Goal: Find specific page/section

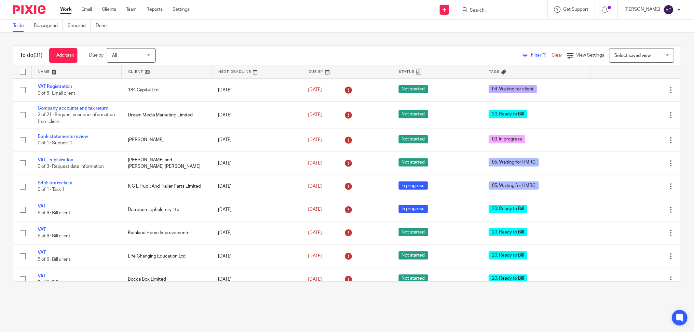
click at [479, 10] on input "Search" at bounding box center [498, 11] width 59 height 6
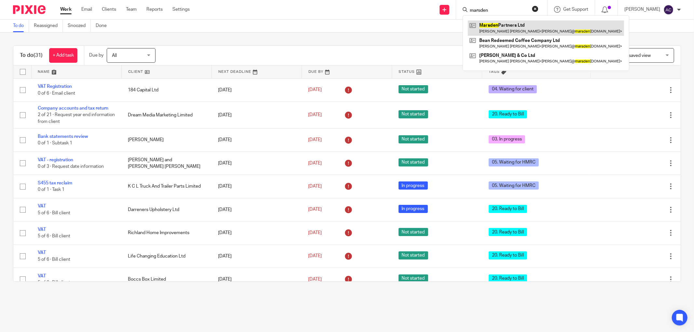
type input "marsden"
click at [490, 21] on link at bounding box center [546, 27] width 156 height 15
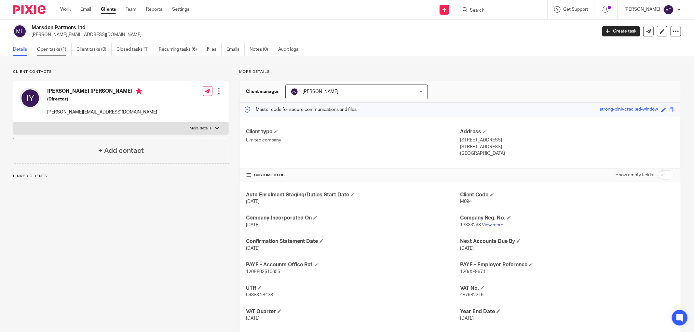
click at [60, 52] on link "Open tasks (1)" at bounding box center [54, 49] width 34 height 13
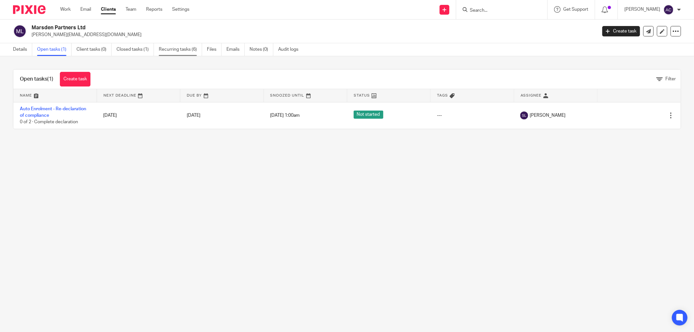
click at [183, 49] on link "Recurring tasks (6)" at bounding box center [180, 49] width 43 height 13
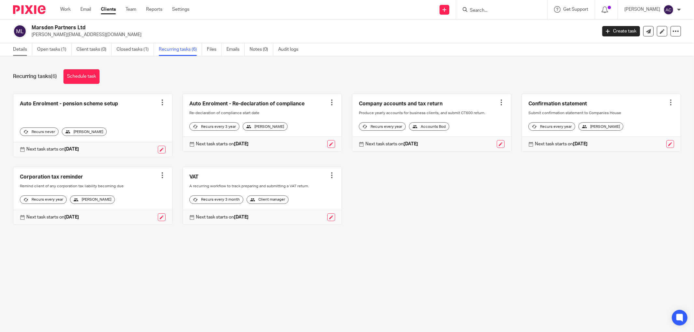
click at [24, 50] on link "Details" at bounding box center [22, 49] width 19 height 13
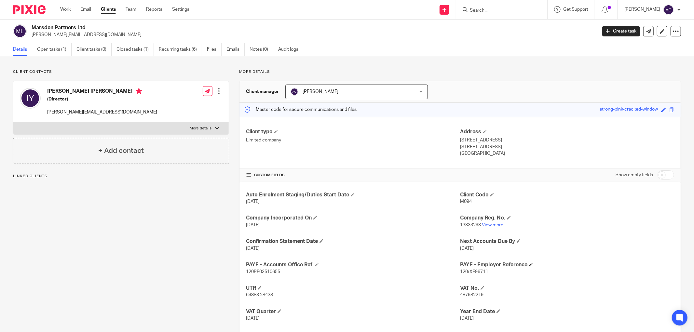
scroll to position [36, 0]
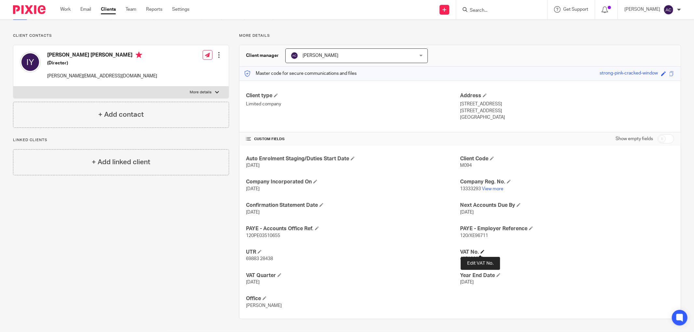
click at [480, 253] on span at bounding box center [482, 252] width 4 height 4
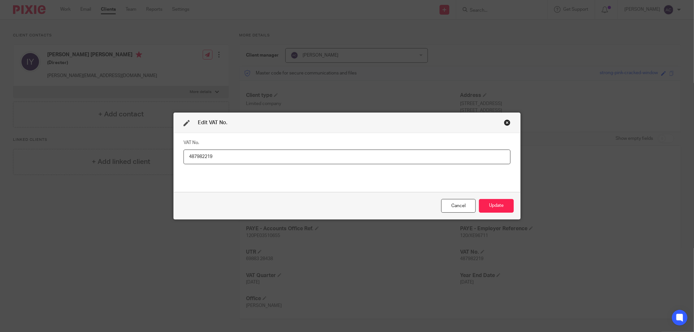
click at [199, 155] on input "487982219" at bounding box center [346, 157] width 327 height 15
click at [459, 206] on div "Cancel" at bounding box center [458, 206] width 34 height 14
